Goal: Navigation & Orientation: Find specific page/section

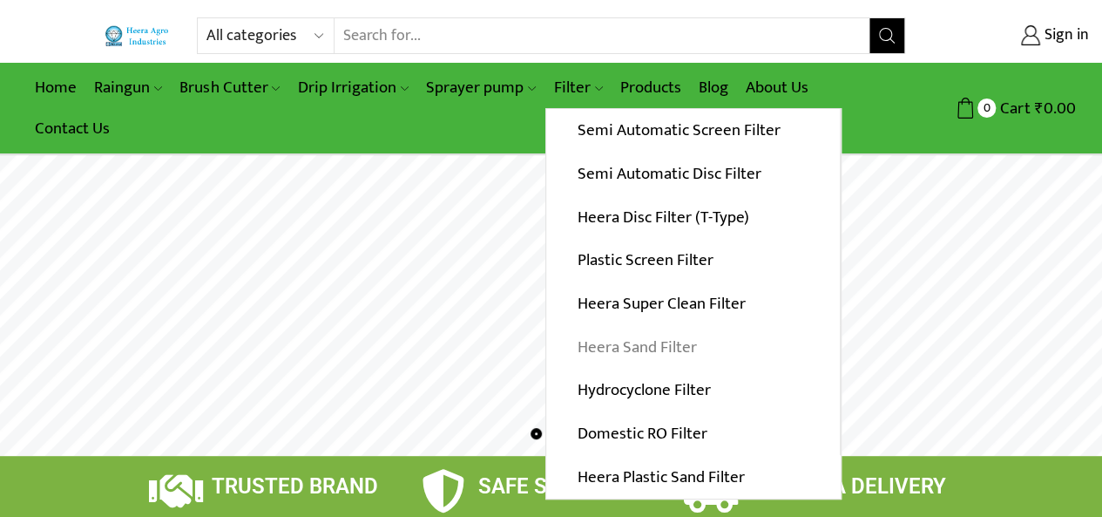
click at [610, 338] on link "Heera Sand Filter" at bounding box center [693, 347] width 294 height 44
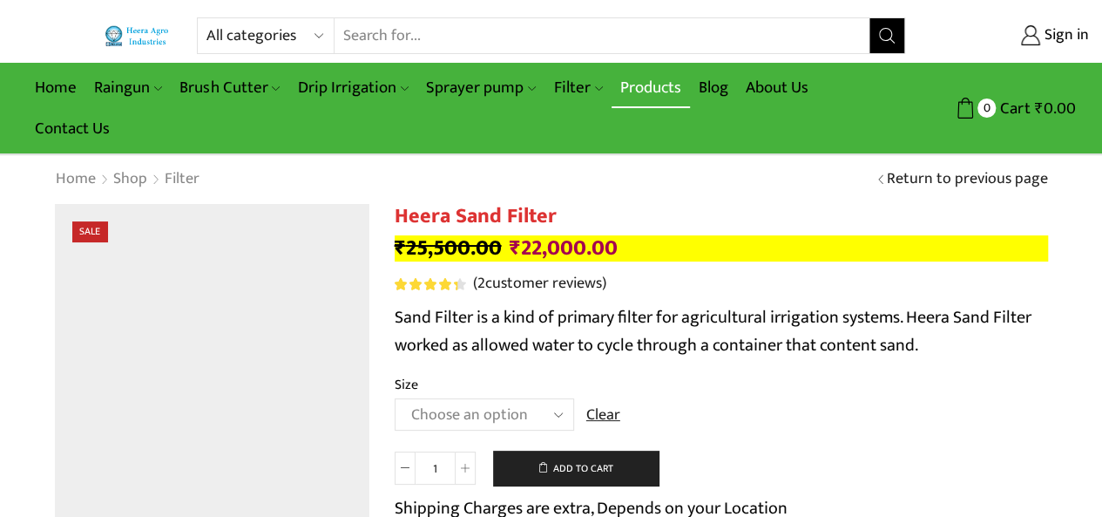
click at [653, 85] on link "Products" at bounding box center [651, 87] width 78 height 41
